Goal: Complete application form: Complete application form

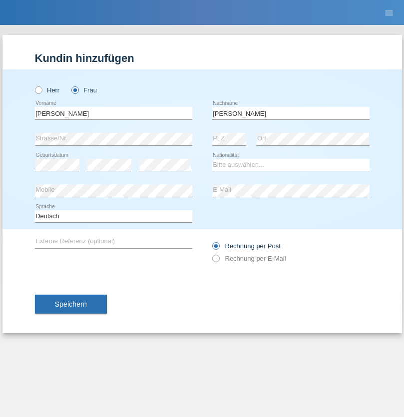
type input "Farkash"
select select "UA"
select select "C"
select select "25"
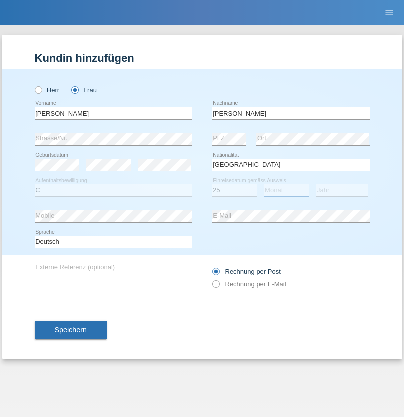
select select "11"
select select "1990"
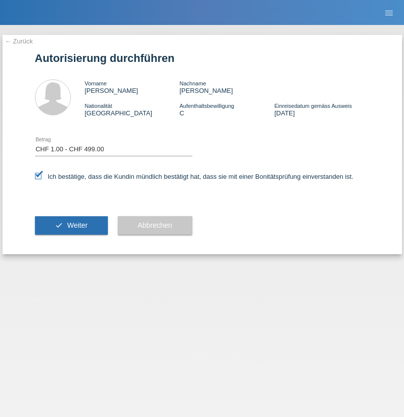
select select "1"
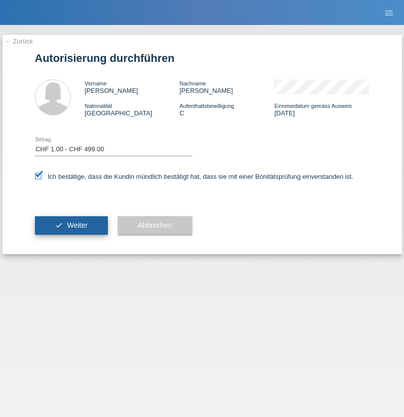
click at [71, 225] on span "Weiter" at bounding box center [77, 225] width 20 height 8
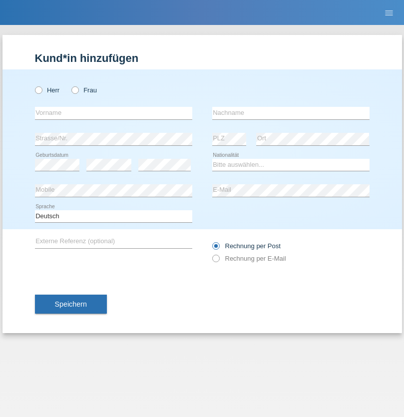
radio input "true"
select select "CH"
